Goal: Transaction & Acquisition: Purchase product/service

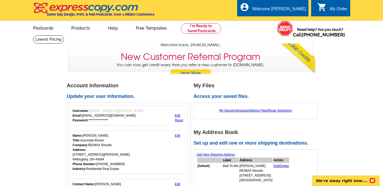
click at [330, 8] on div "My Order" at bounding box center [339, 10] width 18 height 7
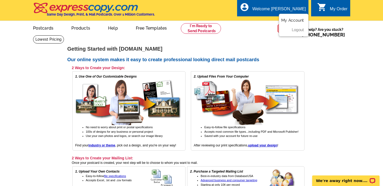
click at [291, 20] on link "My Account" at bounding box center [292, 20] width 23 height 5
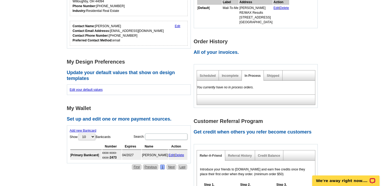
scroll to position [116, 0]
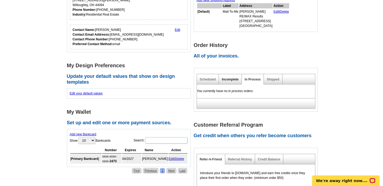
click at [229, 78] on link "Incomplete" at bounding box center [230, 80] width 17 height 4
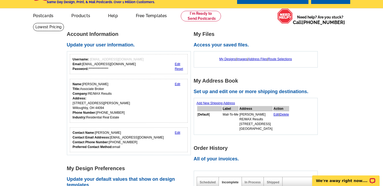
scroll to position [0, 0]
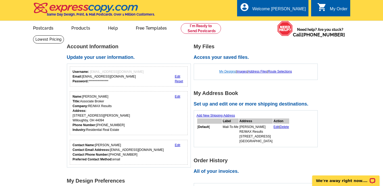
click at [226, 72] on link "My Designs" at bounding box center [228, 72] width 17 height 4
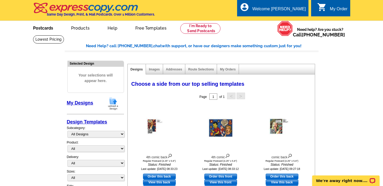
click at [43, 28] on link "Postcards" at bounding box center [43, 27] width 37 height 12
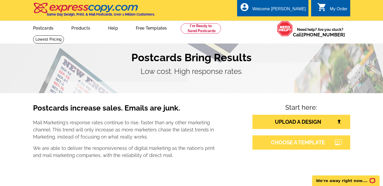
click at [304, 142] on link "CHOOSE A TEMPLATE" at bounding box center [302, 143] width 98 height 14
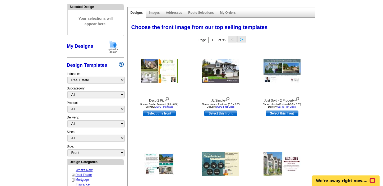
scroll to position [60, 0]
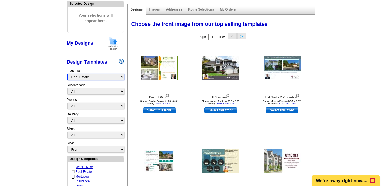
click at [110, 76] on select "What's New Real Estate Mortgage Insurance HVAC Dental Solar EDDM - NEW! Calenda…" at bounding box center [95, 77] width 57 height 7
click at [67, 74] on select "What's New Real Estate Mortgage Insurance HVAC Dental Solar EDDM - NEW! Calenda…" at bounding box center [95, 77] width 57 height 7
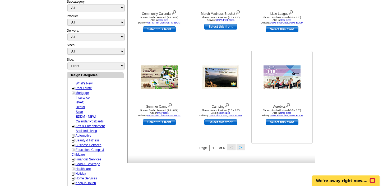
scroll to position [200, 0]
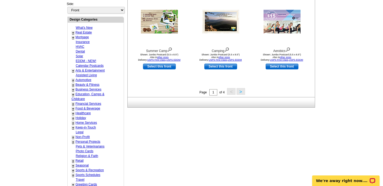
click at [242, 91] on button ">" at bounding box center [241, 91] width 8 height 7
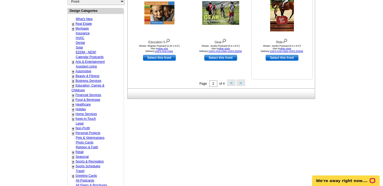
scroll to position [220, 0]
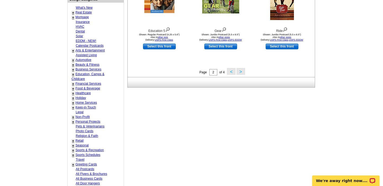
click at [241, 72] on button ">" at bounding box center [241, 71] width 8 height 7
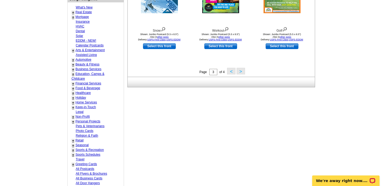
scroll to position [222, 0]
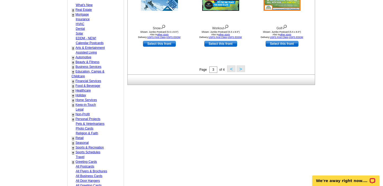
click at [242, 70] on button ">" at bounding box center [241, 69] width 8 height 7
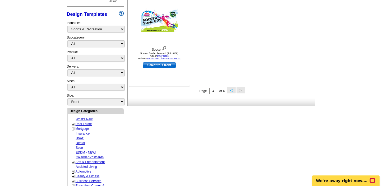
scroll to position [109, 0]
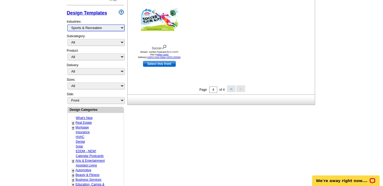
click at [115, 27] on select "What's New Real Estate Mortgage Insurance HVAC Dental Solar EDDM - NEW! Calenda…" at bounding box center [95, 28] width 57 height 7
select select "785"
click at [67, 25] on select "What's New Real Estate Mortgage Insurance HVAC Dental Solar EDDM - NEW! Calenda…" at bounding box center [95, 28] width 57 height 7
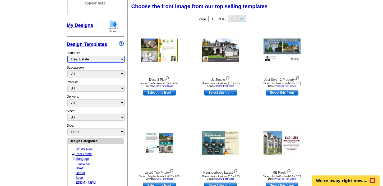
scroll to position [78, 0]
click at [108, 74] on select "All Camps/Teams Classes" at bounding box center [95, 74] width 57 height 7
